Goal: Information Seeking & Learning: Learn about a topic

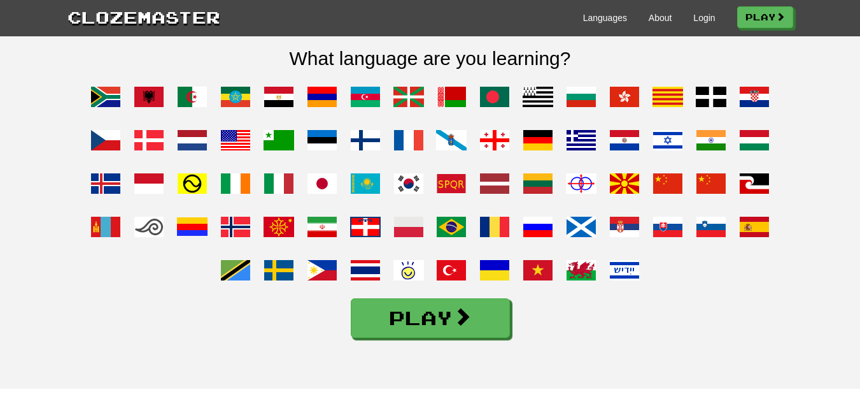
scroll to position [1011, 0]
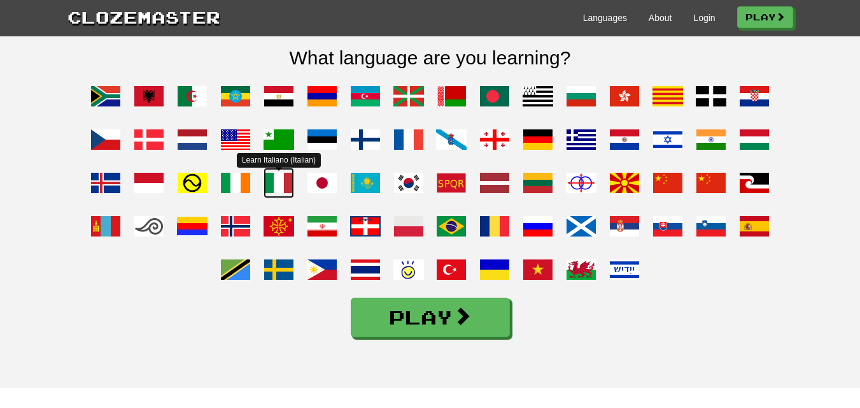
click at [275, 198] on span at bounding box center [279, 182] width 31 height 31
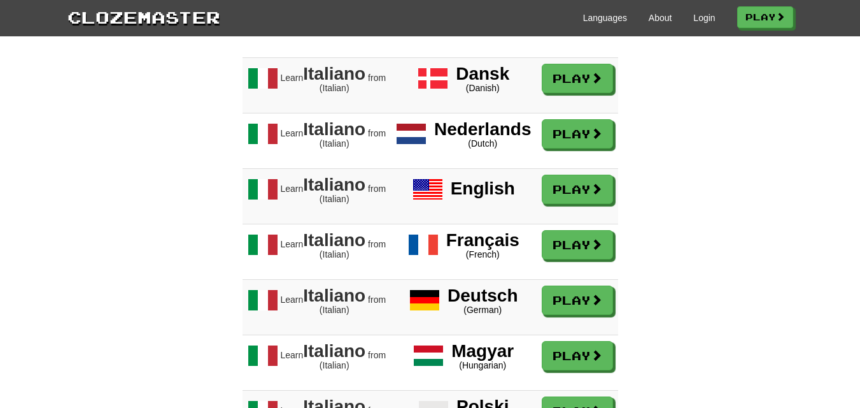
scroll to position [1103, 0]
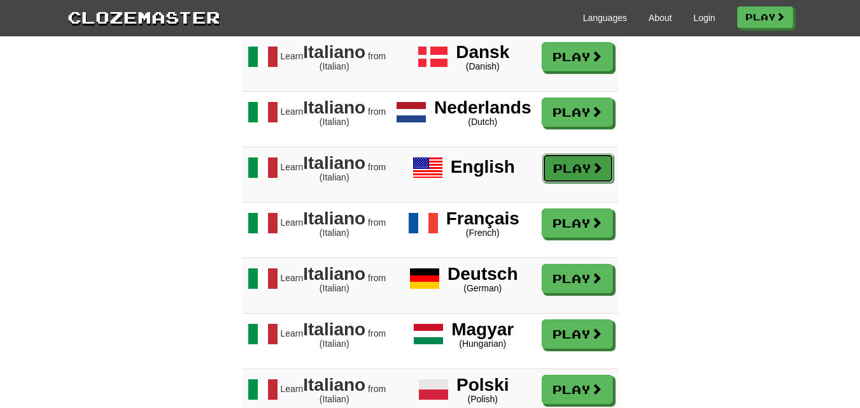
click at [558, 170] on link "Play" at bounding box center [578, 167] width 71 height 29
